Goal: Transaction & Acquisition: Purchase product/service

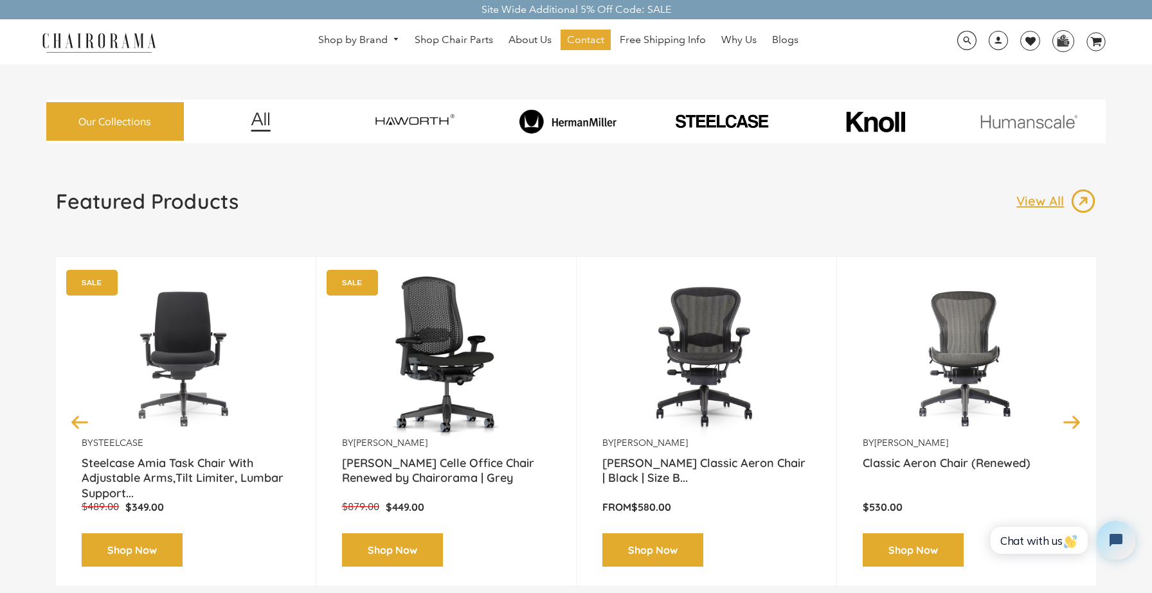
click at [712, 384] on img at bounding box center [706, 356] width 208 height 161
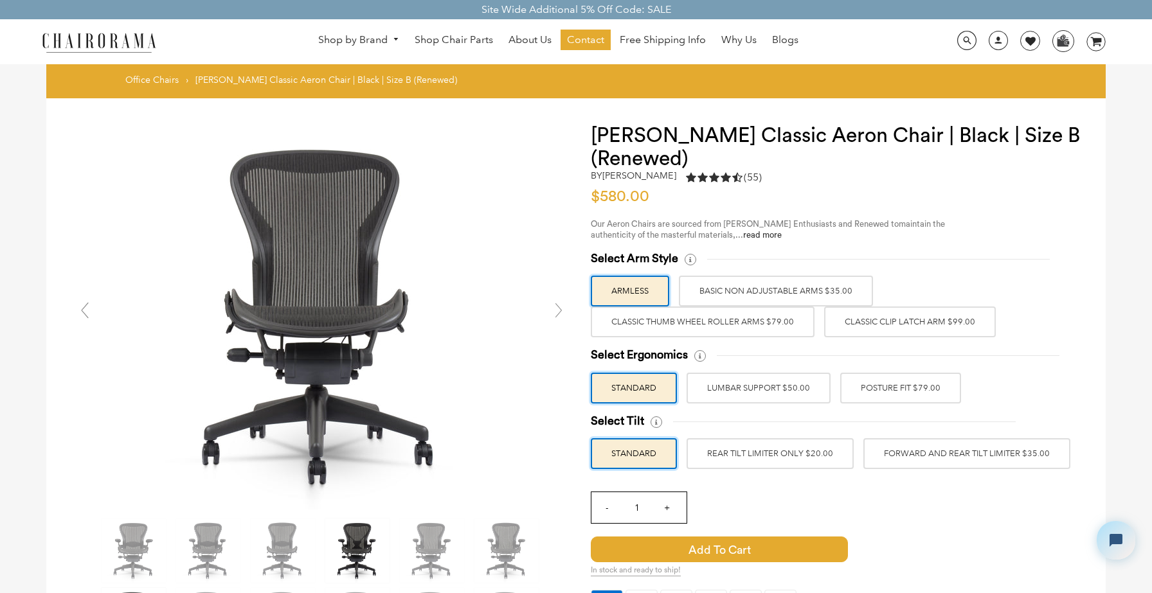
click at [348, 534] on img at bounding box center [357, 551] width 64 height 64
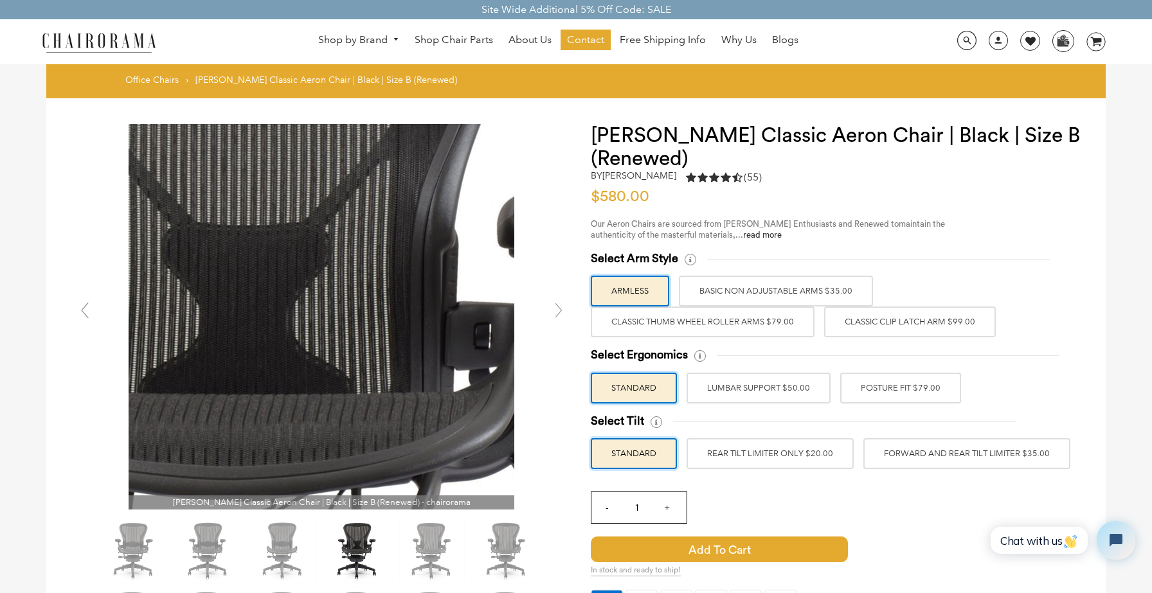
click at [341, 285] on img at bounding box center [322, 317] width 386 height 386
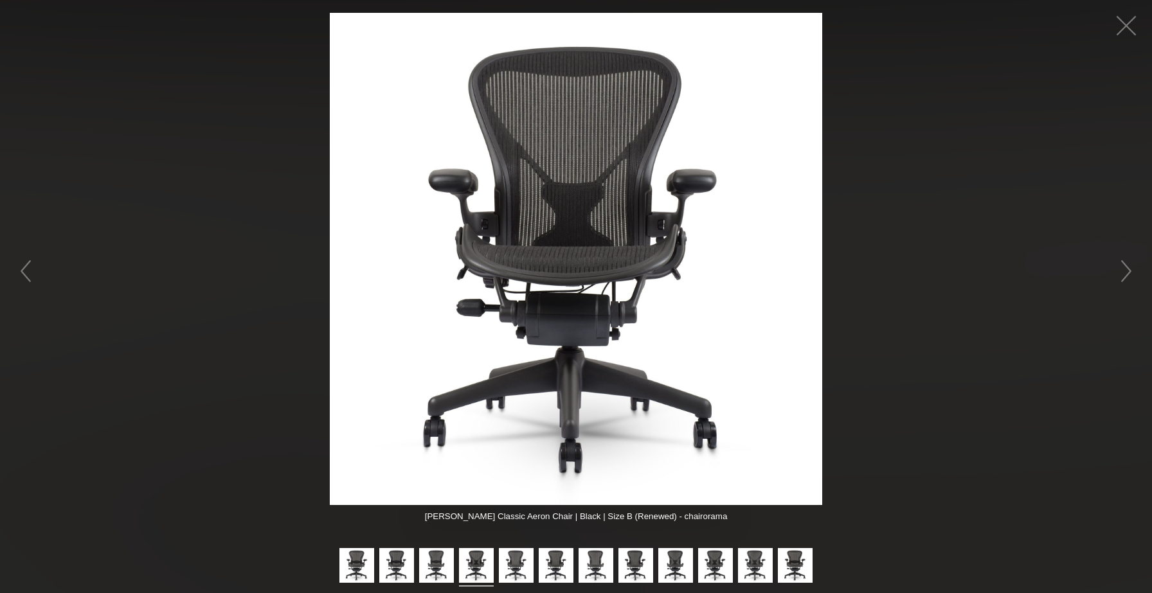
click at [525, 282] on img at bounding box center [576, 259] width 492 height 492
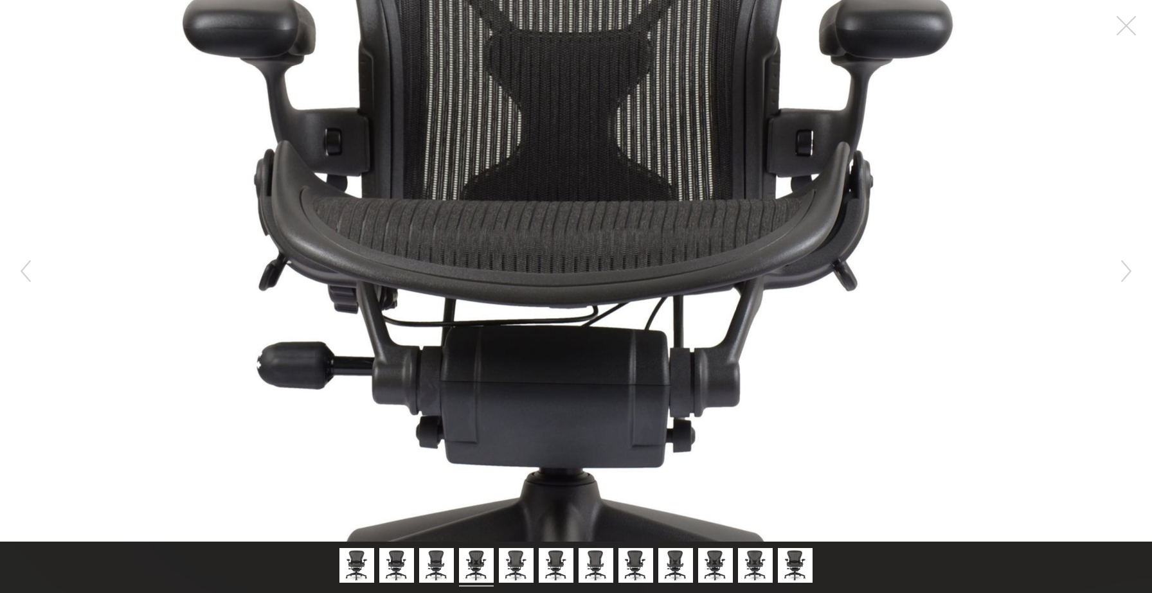
click at [580, 285] on figure at bounding box center [576, 271] width 1152 height 542
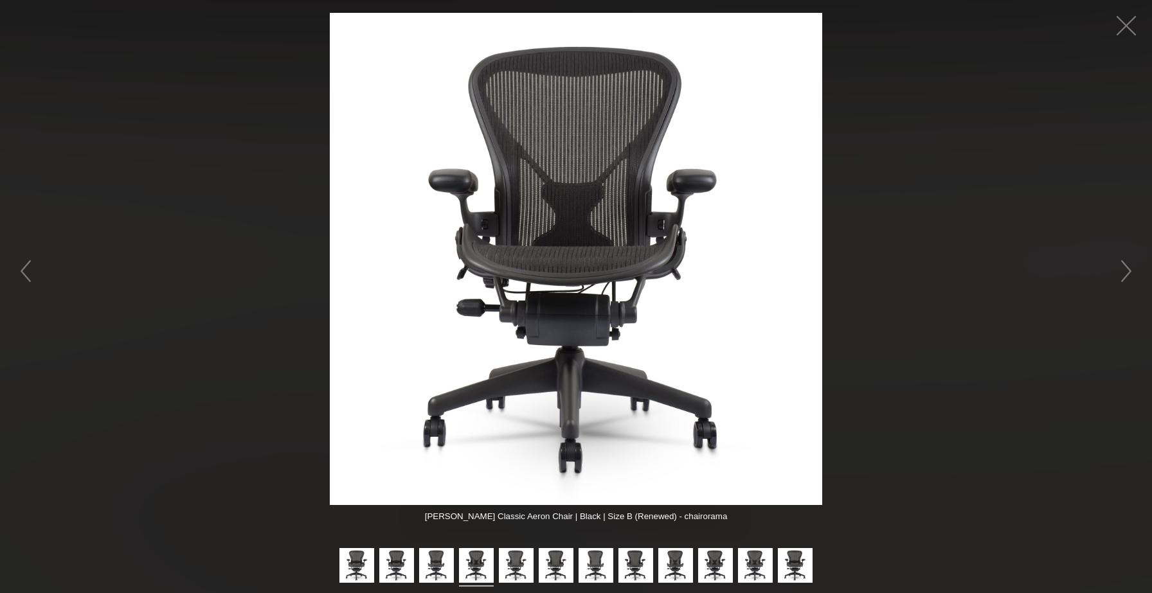
click at [580, 290] on img at bounding box center [576, 259] width 492 height 492
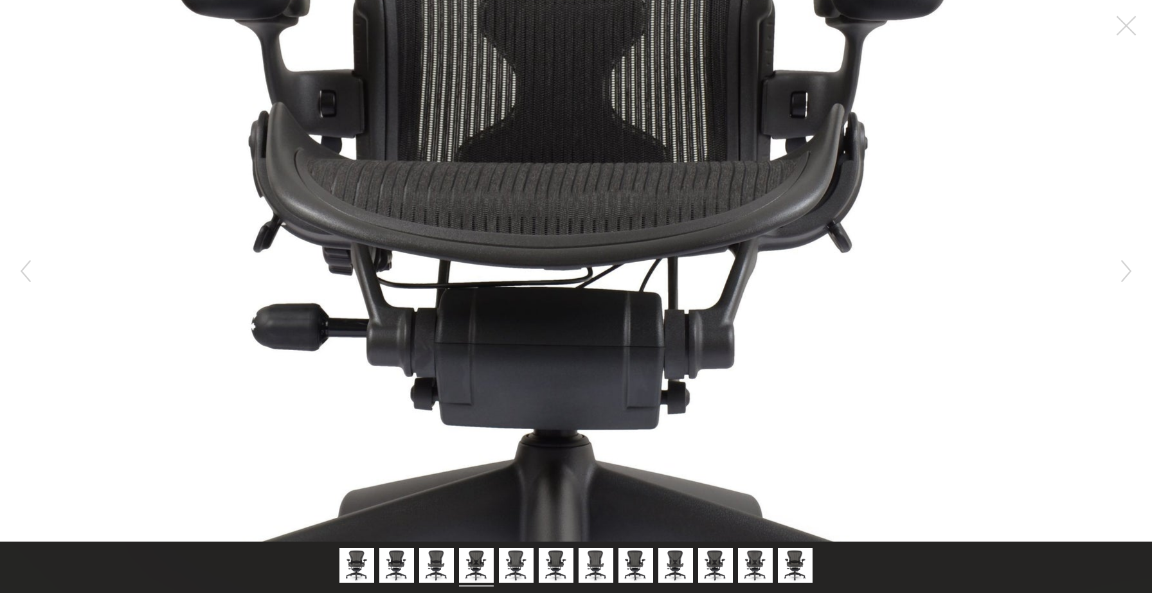
click at [580, 290] on figure at bounding box center [576, 271] width 1152 height 542
